Goal: Task Accomplishment & Management: Use online tool/utility

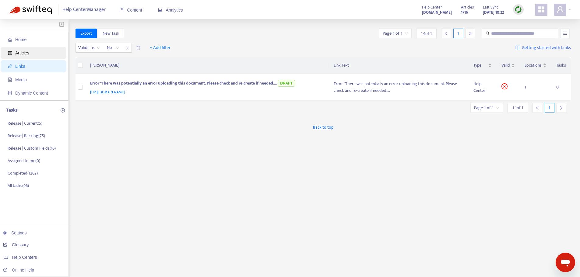
click at [36, 52] on span "Articles" at bounding box center [35, 53] width 54 height 12
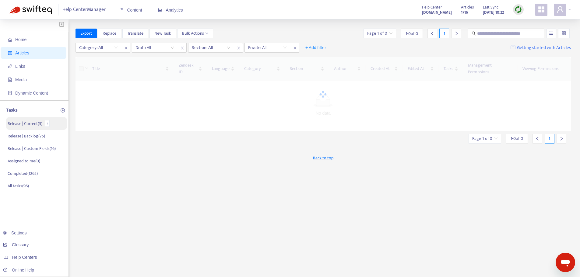
click at [36, 125] on p "Release | Current ( 5 )" at bounding box center [25, 124] width 35 height 6
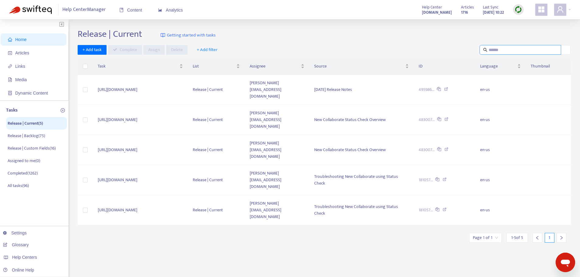
click at [508, 50] on input "text" at bounding box center [521, 50] width 64 height 7
click at [28, 54] on span "Articles" at bounding box center [22, 53] width 14 height 5
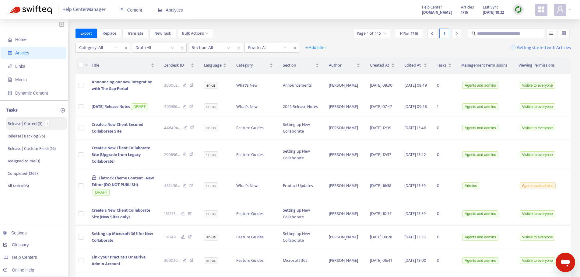
click at [26, 124] on p "Release | Current ( 5 )" at bounding box center [25, 124] width 35 height 6
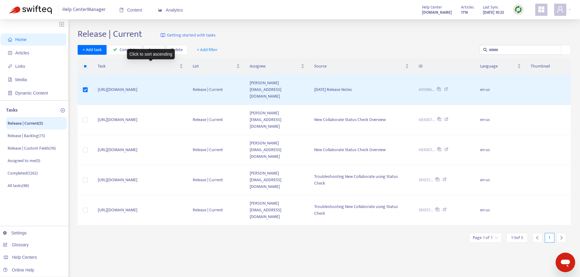
click at [134, 51] on div "Click to sort ascending" at bounding box center [151, 54] width 48 height 10
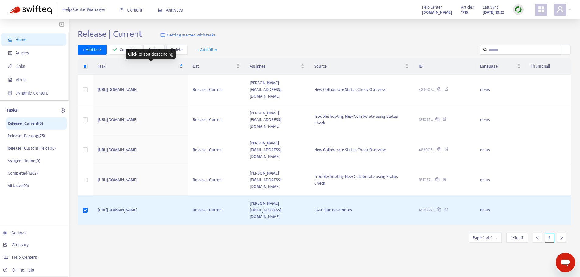
click at [146, 66] on span "Task" at bounding box center [138, 66] width 80 height 7
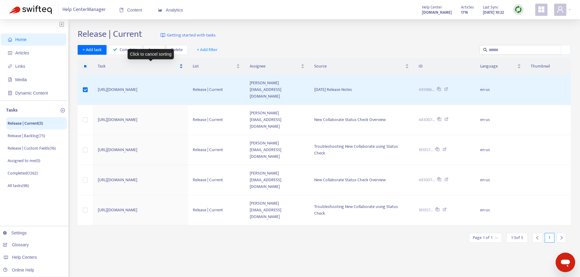
click at [145, 65] on span "Task" at bounding box center [138, 66] width 80 height 7
click at [129, 49] on span "Complete" at bounding box center [128, 50] width 17 height 7
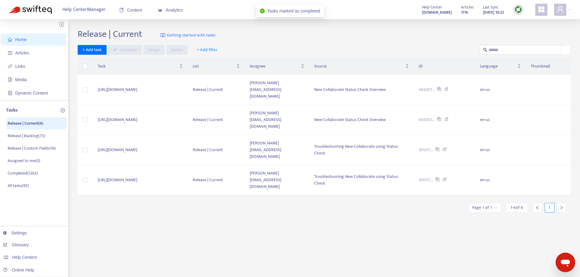
click at [238, 173] on div "Release | Current Getting started with tasks + Add task Complete Assign Delete …" at bounding box center [324, 207] width 493 height 356
click at [251, 213] on div "Release | Current Getting started with tasks + Add task Complete Assign Delete …" at bounding box center [324, 207] width 493 height 356
